Goal: Task Accomplishment & Management: Manage account settings

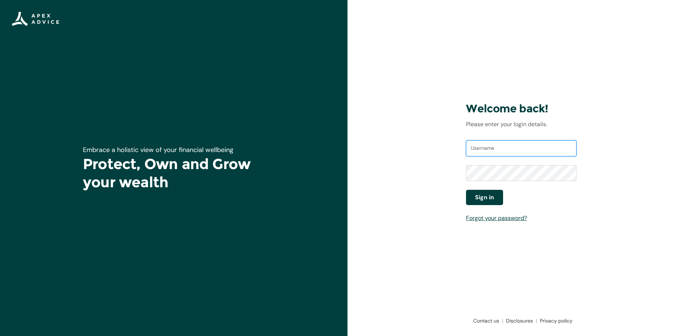
type input "[EMAIL_ADDRESS][DOMAIN_NAME]"
click at [477, 199] on span "Sign in" at bounding box center [484, 197] width 19 height 9
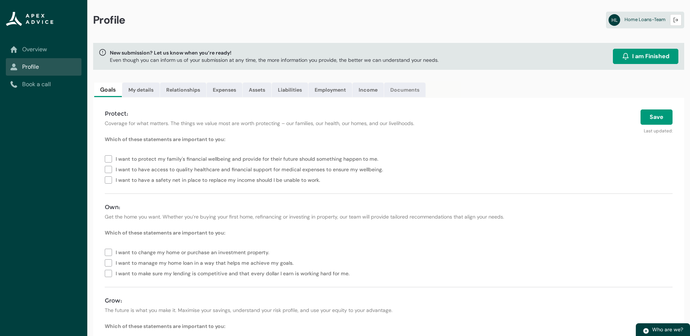
click at [415, 91] on link "Documents" at bounding box center [404, 90] width 41 height 15
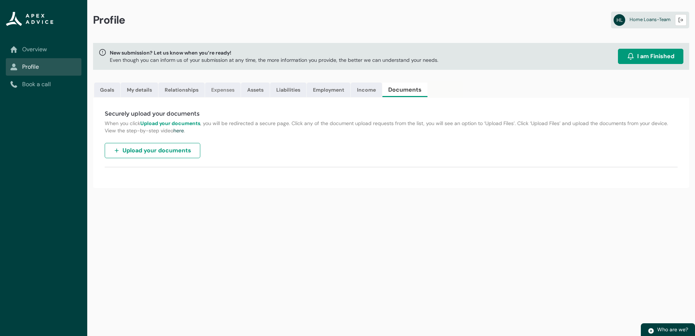
click at [221, 91] on link "Expenses" at bounding box center [223, 90] width 36 height 15
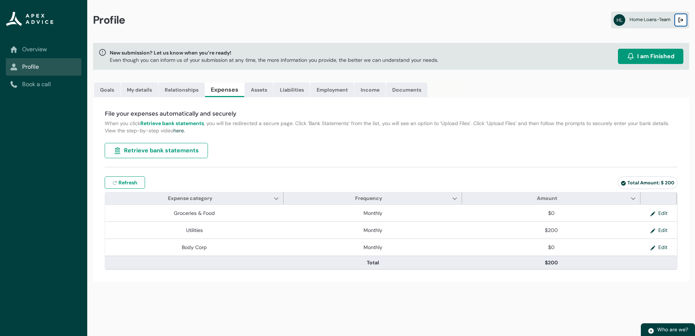
click at [680, 19] on lightning-primitive-icon "button" at bounding box center [680, 19] width 5 height 5
